Goal: Navigation & Orientation: Find specific page/section

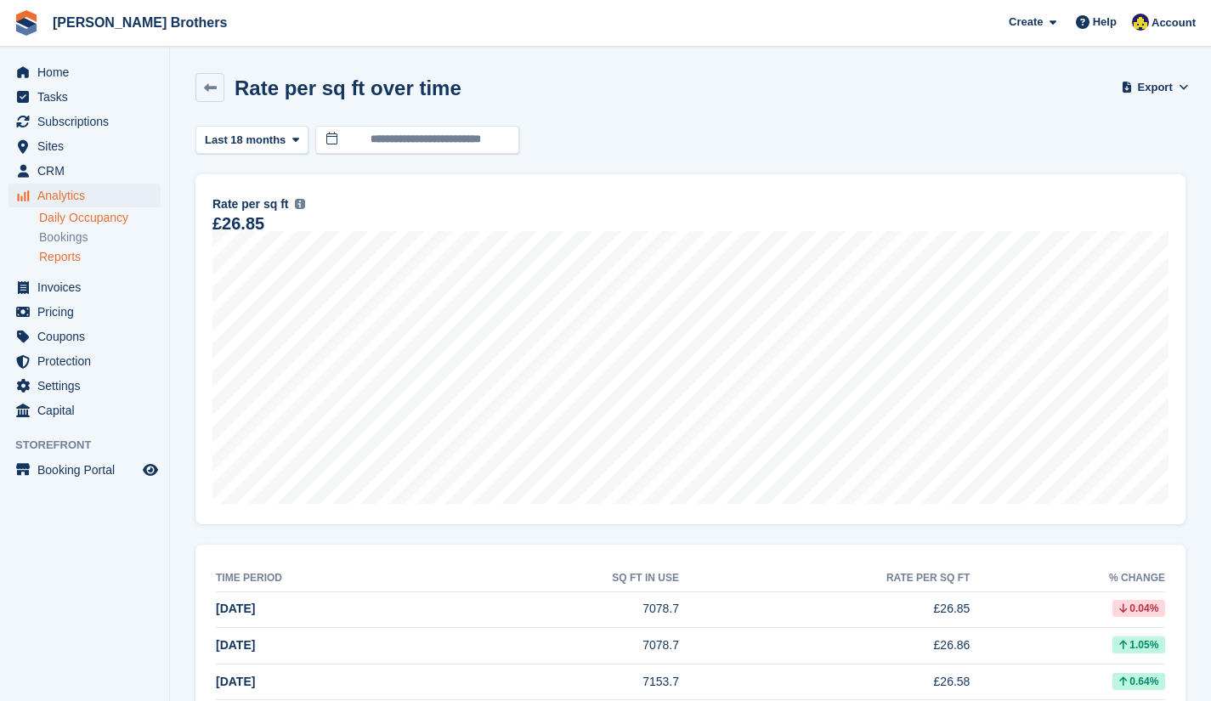
click at [79, 222] on link "Daily Occupancy" at bounding box center [100, 218] width 122 height 16
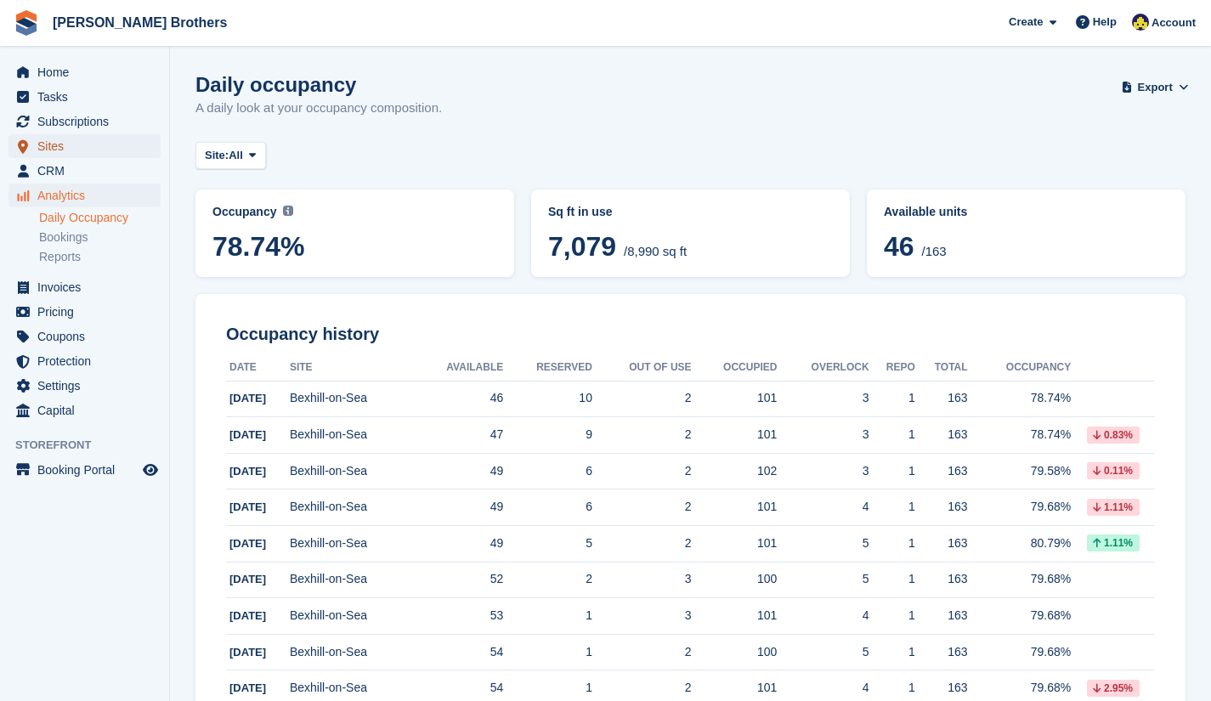
click at [53, 149] on span "Sites" at bounding box center [88, 146] width 102 height 24
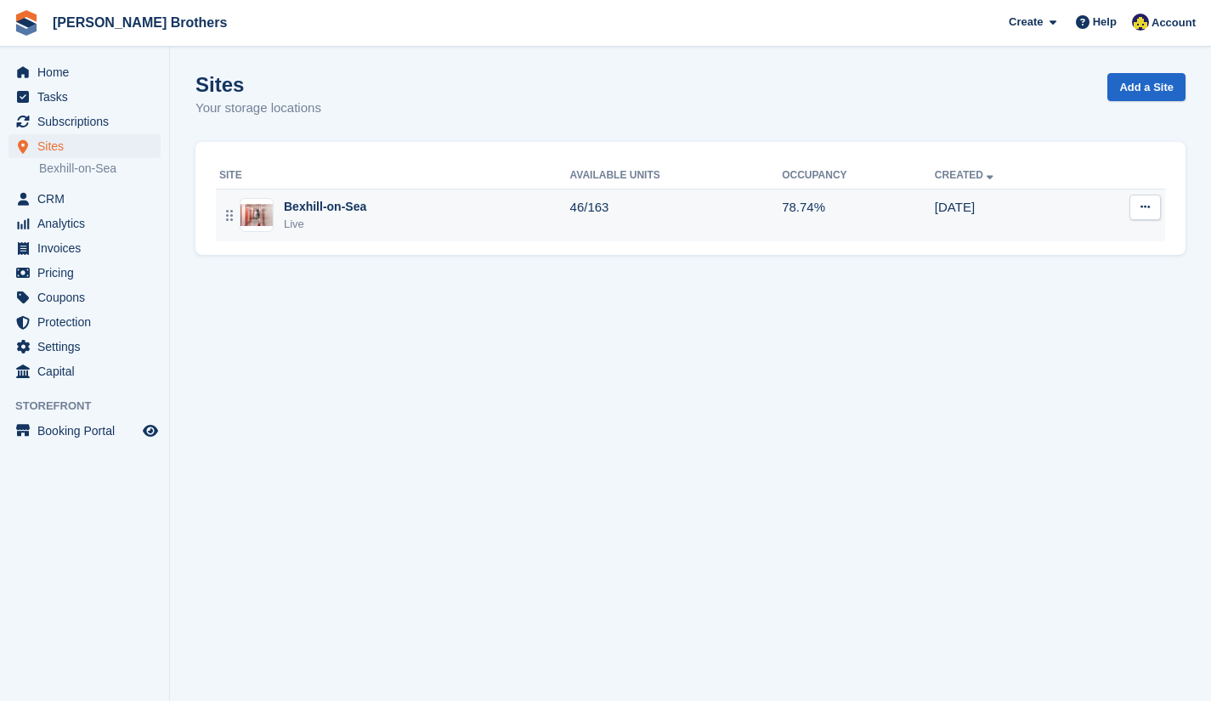
click at [414, 213] on div "Bexhill-on-Sea Live" at bounding box center [394, 215] width 351 height 35
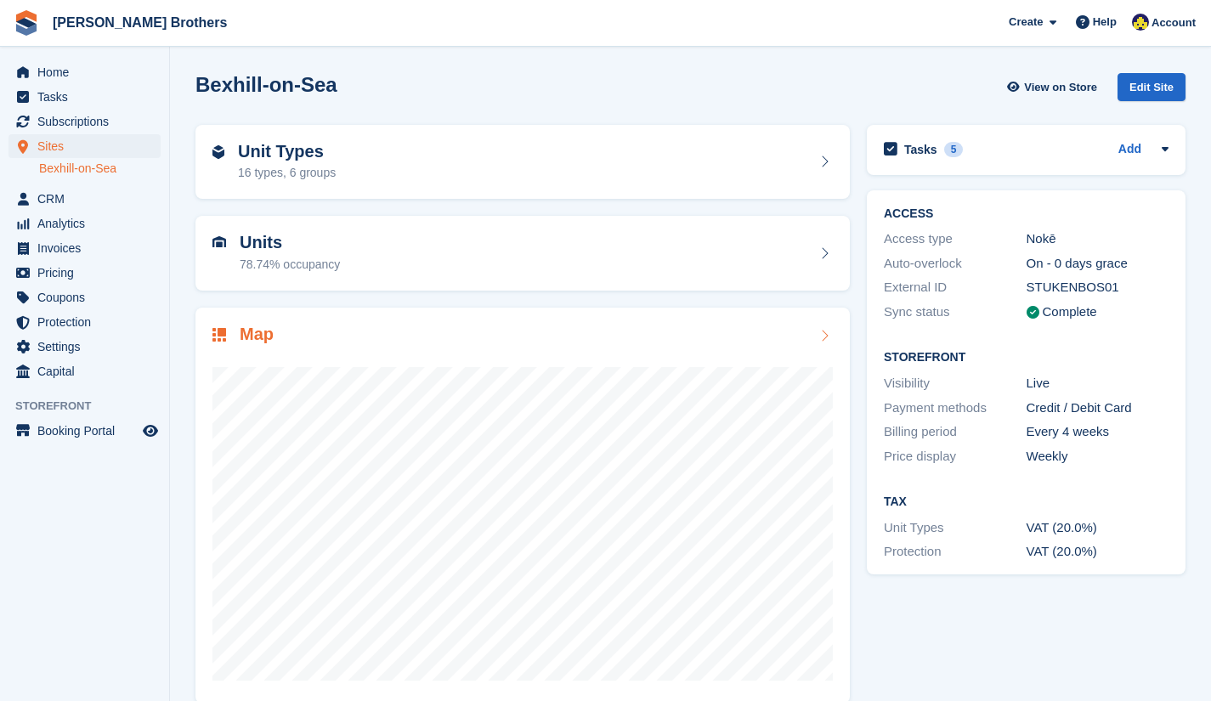
scroll to position [23, 0]
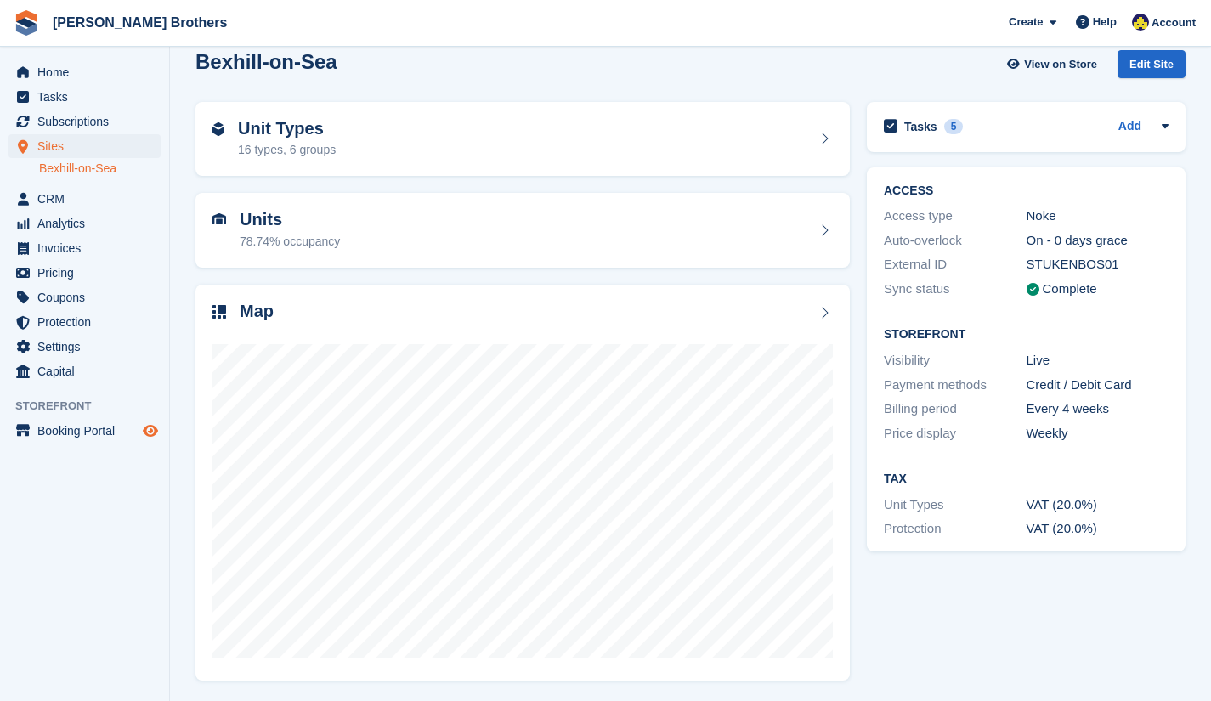
click at [156, 426] on icon "Preview store" at bounding box center [150, 431] width 15 height 14
